Goal: Find specific page/section

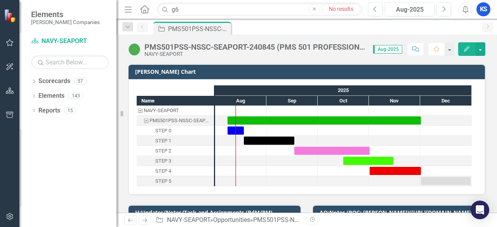
type input "g"
paste input "RFQ1755832"
type input "RFQ1755832"
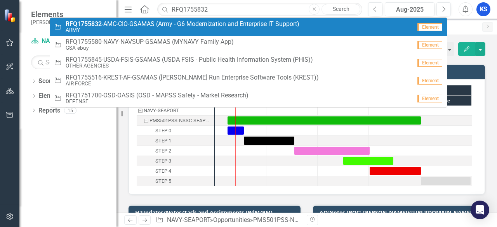
click at [132, 27] on small "ARMY" at bounding box center [183, 30] width 234 height 6
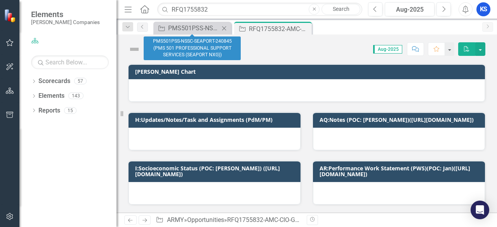
click at [224, 26] on icon "Close" at bounding box center [224, 28] width 8 height 6
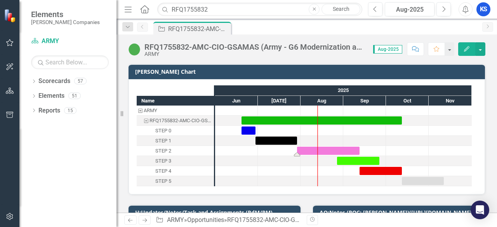
click at [354, 150] on div "Task: Start date: 2025-07-29 End date: 2025-09-12" at bounding box center [328, 151] width 63 height 8
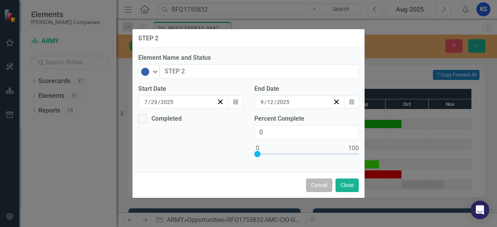
click at [318, 184] on button "Cancel" at bounding box center [319, 186] width 26 height 14
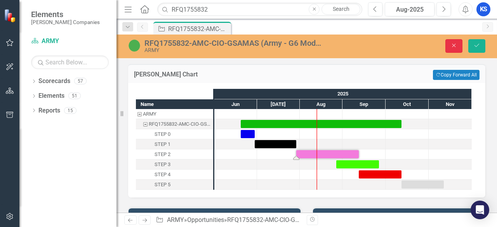
drag, startPoint x: 454, startPoint y: 43, endPoint x: 425, endPoint y: 71, distance: 40.4
click at [454, 43] on icon "Close" at bounding box center [453, 45] width 7 height 5
